Goal: Ask a question

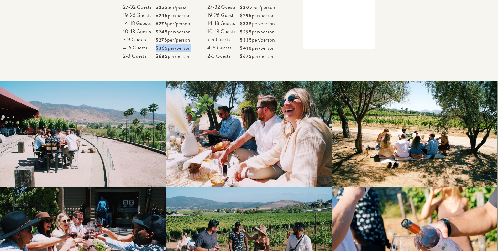
scroll to position [1025, 0]
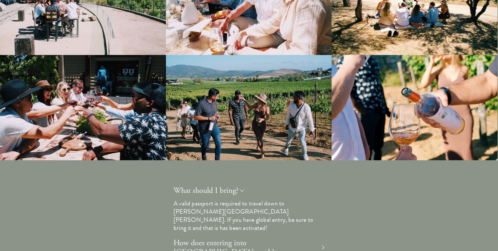
click at [271, 123] on div at bounding box center [249, 107] width 166 height 105
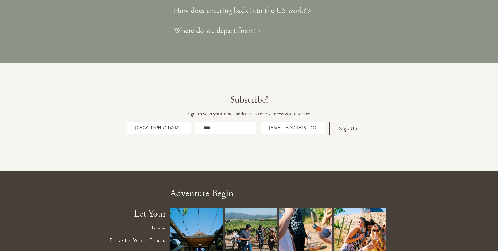
scroll to position [1287, 0]
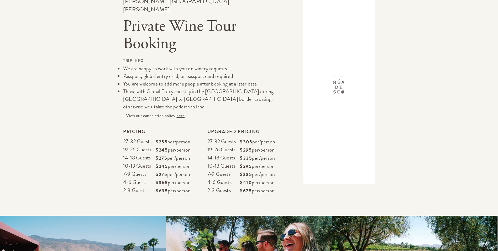
scroll to position [762, 0]
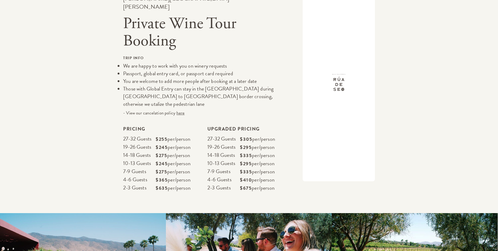
click at [161, 176] on span "$365" at bounding box center [162, 179] width 12 height 7
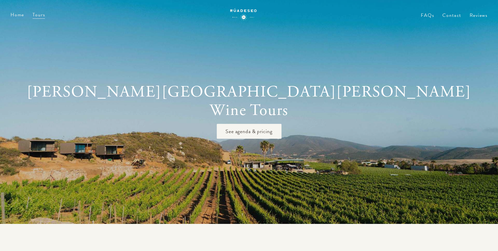
scroll to position [0, 0]
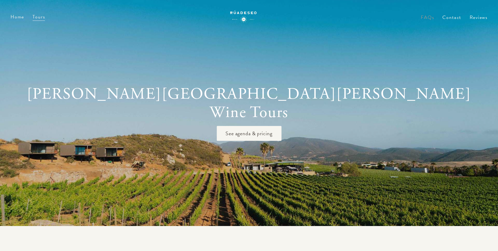
click at [432, 17] on link "FAQs" at bounding box center [427, 22] width 13 height 12
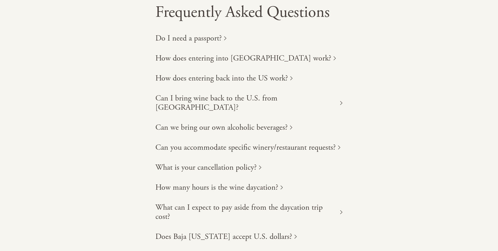
scroll to position [53, 0]
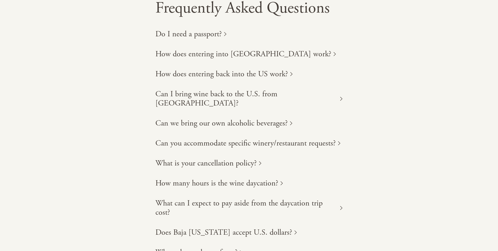
click at [326, 138] on h1 "Can you accommodate specific winery/restaurant requests?" at bounding box center [246, 142] width 181 height 9
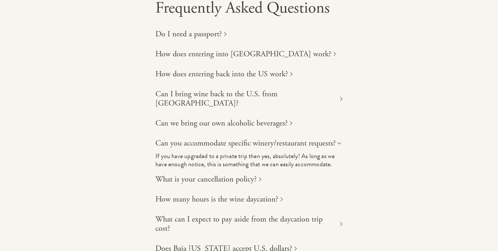
click at [326, 138] on h1 "Can you accommodate specific winery/restaurant requests?" at bounding box center [246, 142] width 181 height 9
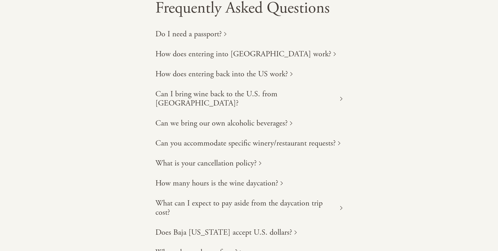
click at [283, 178] on div "How many hours is the wine daycation?" at bounding box center [249, 182] width 187 height 9
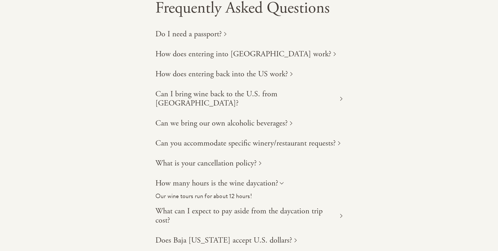
click at [283, 178] on div "How many hours is the wine daycation?" at bounding box center [249, 182] width 187 height 9
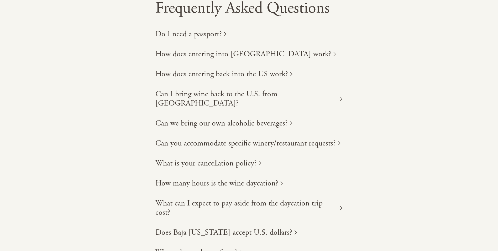
click at [317, 198] on h1 "What can I expect to pay aside from the daycation trip cost?" at bounding box center [247, 207] width 183 height 18
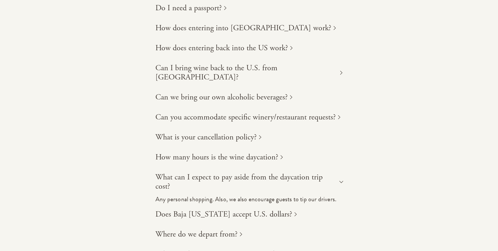
scroll to position [79, 0]
click at [339, 172] on div "What can I expect to pay aside from the daycation trip cost?" at bounding box center [249, 181] width 187 height 18
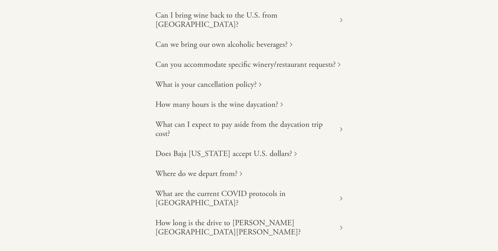
scroll to position [131, 0]
click at [281, 149] on div "Does Baja [US_STATE] accept U.S. dollars?" at bounding box center [249, 153] width 187 height 9
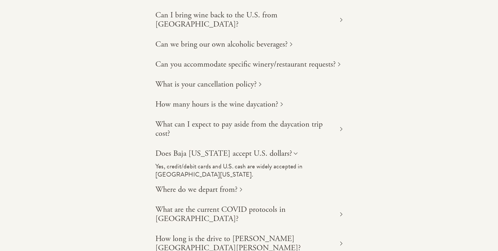
click at [281, 149] on div "Does Baja [US_STATE] accept U.S. dollars?" at bounding box center [249, 153] width 187 height 9
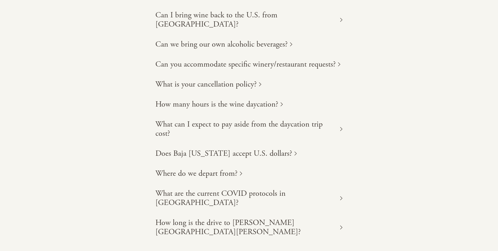
click at [234, 169] on h1 "Where do we depart from?" at bounding box center [197, 173] width 82 height 9
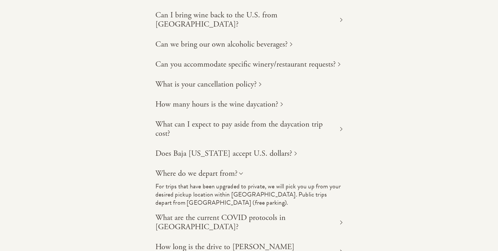
click at [234, 169] on h1 "Where do we depart from?" at bounding box center [197, 173] width 82 height 9
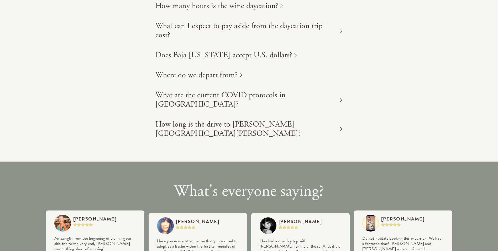
scroll to position [263, 0]
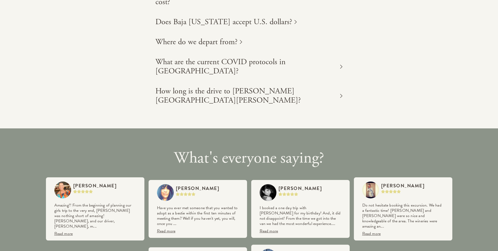
click at [294, 86] on div "How long is the drive to [PERSON_NAME][GEOGRAPHIC_DATA][PERSON_NAME]?" at bounding box center [249, 95] width 187 height 18
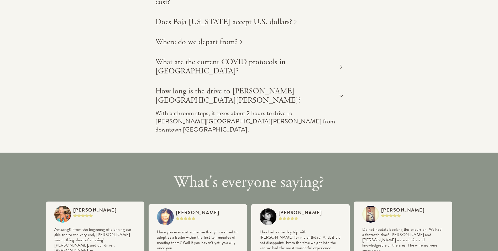
click at [294, 86] on div "How long is the drive to [PERSON_NAME][GEOGRAPHIC_DATA][PERSON_NAME]?" at bounding box center [249, 95] width 187 height 18
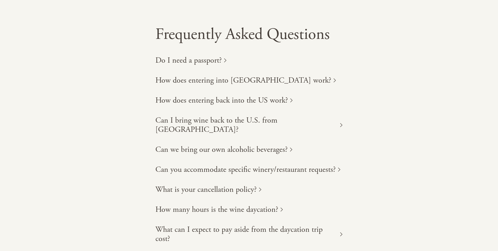
scroll to position [0, 0]
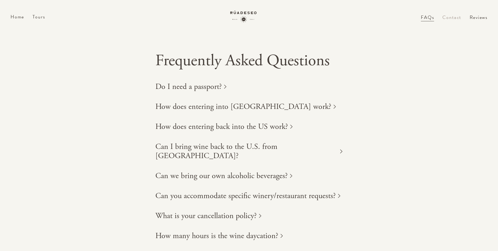
click at [460, 17] on link "Contact" at bounding box center [452, 22] width 19 height 12
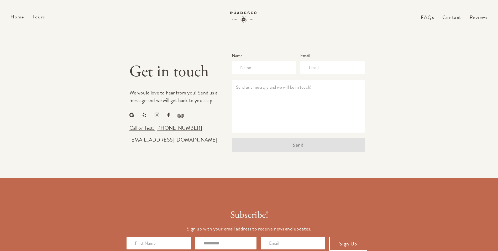
click at [261, 67] on input "text" at bounding box center [264, 67] width 64 height 13
type input "[GEOGRAPHIC_DATA]"
type input "[EMAIL_ADDRESS][DOMAIN_NAME]"
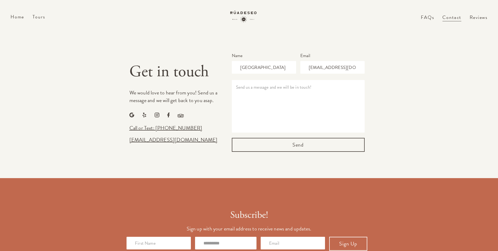
click at [318, 90] on textarea at bounding box center [298, 106] width 133 height 53
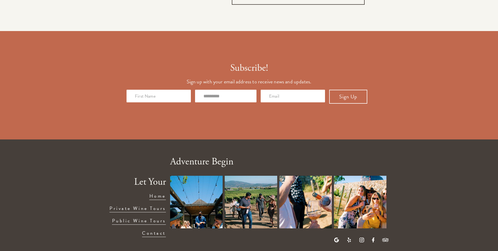
scroll to position [154, 0]
